Goal: Task Accomplishment & Management: Manage account settings

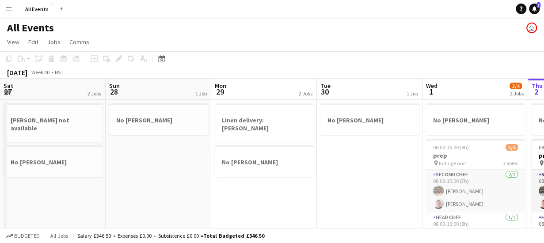
scroll to position [0, 304]
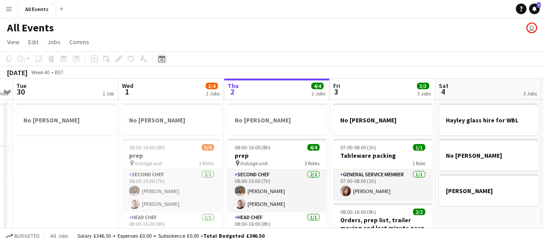
click at [163, 58] on icon at bounding box center [161, 58] width 7 height 7
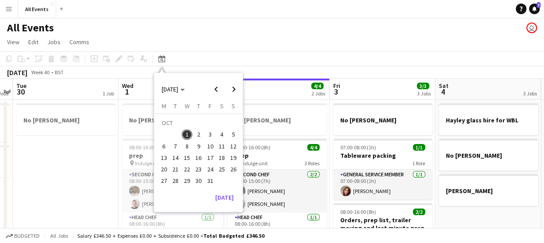
click at [177, 157] on span "14" at bounding box center [175, 158] width 11 height 11
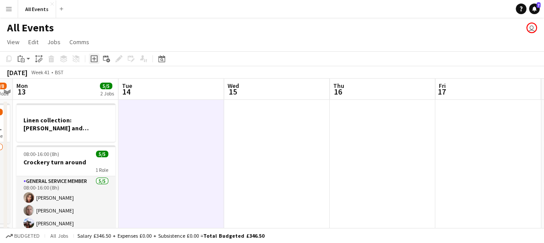
click at [94, 60] on icon "Add job" at bounding box center [94, 58] width 7 height 7
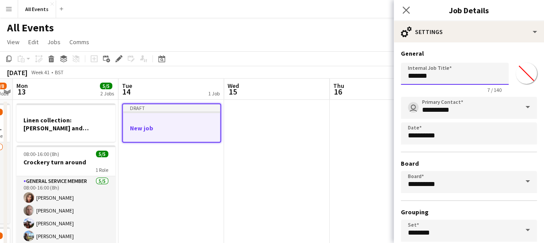
click at [442, 78] on input "*******" at bounding box center [455, 74] width 108 height 22
type input "*"
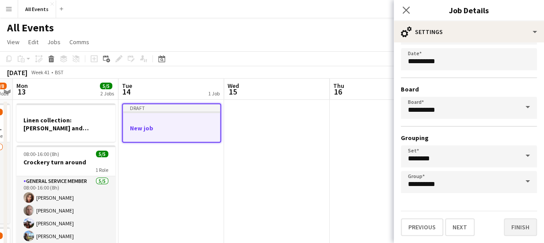
type input "**********"
click at [514, 224] on button "Finish" at bounding box center [520, 227] width 33 height 18
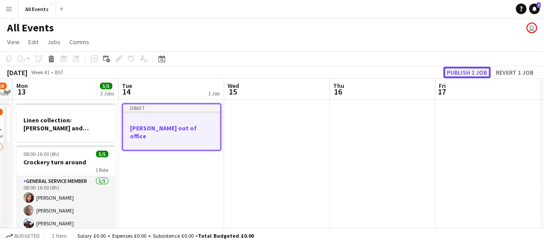
click at [454, 72] on button "Publish 1 job" at bounding box center [466, 72] width 47 height 11
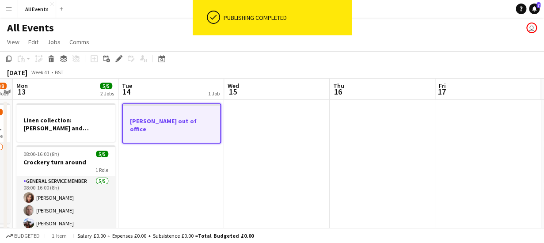
click at [172, 121] on h3 "[PERSON_NAME] out of office" at bounding box center [171, 125] width 97 height 16
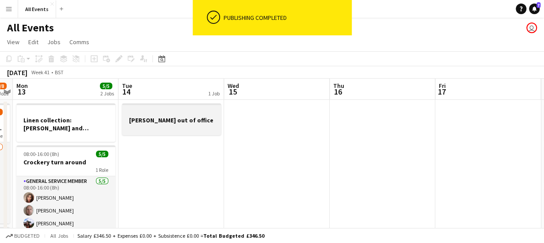
click at [172, 121] on h3 "[PERSON_NAME] out of office" at bounding box center [171, 120] width 99 height 8
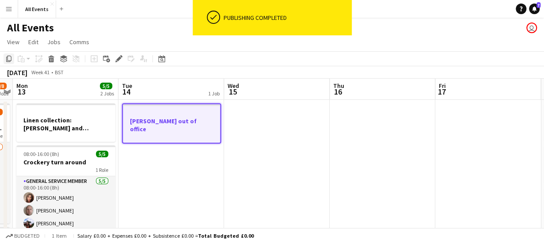
click at [9, 59] on icon "Copy" at bounding box center [8, 58] width 7 height 7
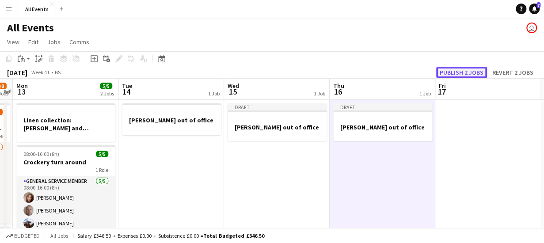
click at [456, 70] on button "Publish 2 jobs" at bounding box center [461, 72] width 51 height 11
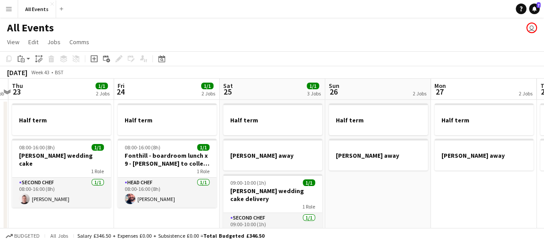
scroll to position [0, 326]
